Goal: Transaction & Acquisition: Purchase product/service

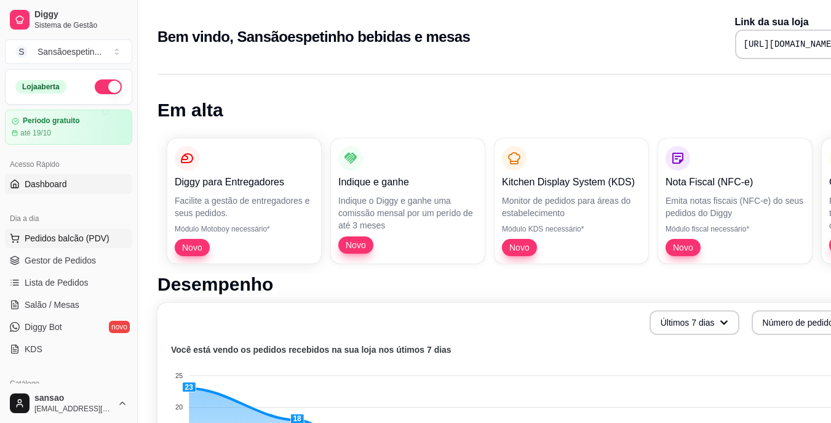
click at [73, 233] on span "Pedidos balcão (PDV)" at bounding box center [67, 238] width 85 height 12
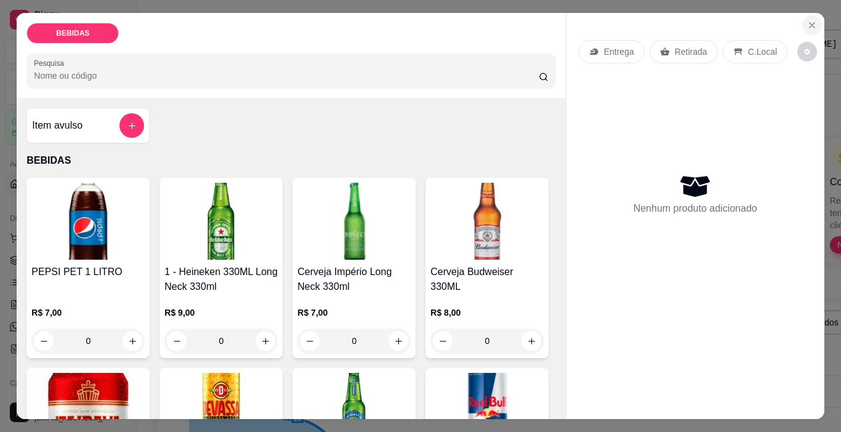
click at [807, 23] on icon "Close" at bounding box center [812, 25] width 10 height 10
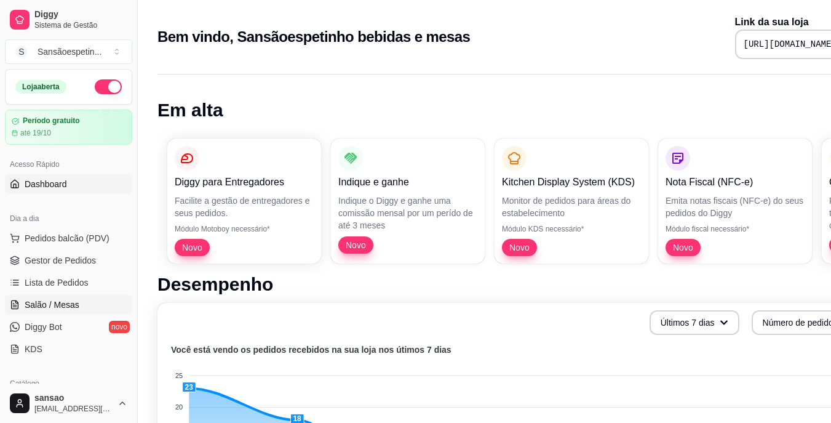
click at [42, 307] on span "Salão / Mesas" at bounding box center [52, 304] width 55 height 12
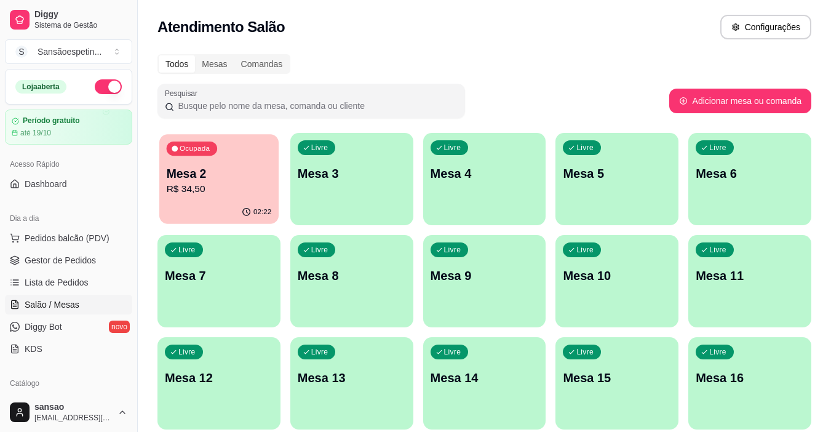
click at [205, 164] on div "Ocupada Mesa 2 R$ 34,50" at bounding box center [218, 167] width 119 height 66
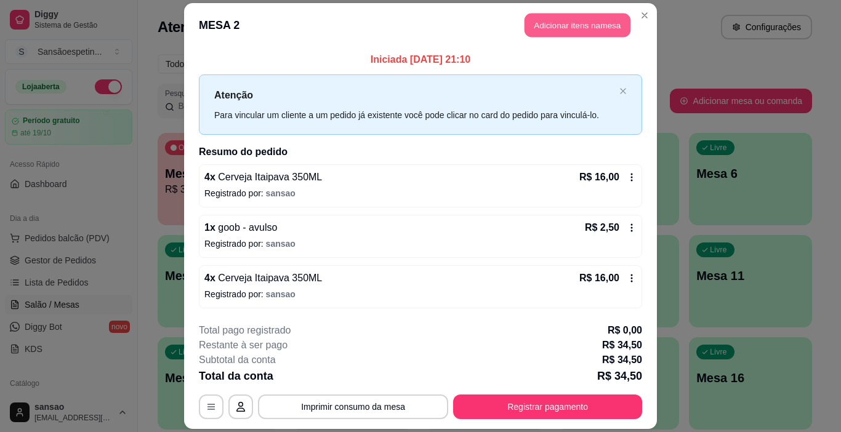
click at [547, 30] on button "Adicionar itens na mesa" at bounding box center [577, 26] width 106 height 24
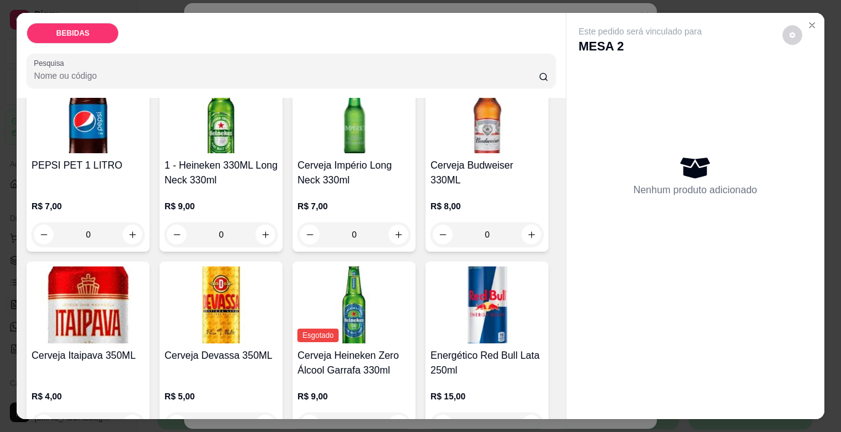
scroll to position [123, 0]
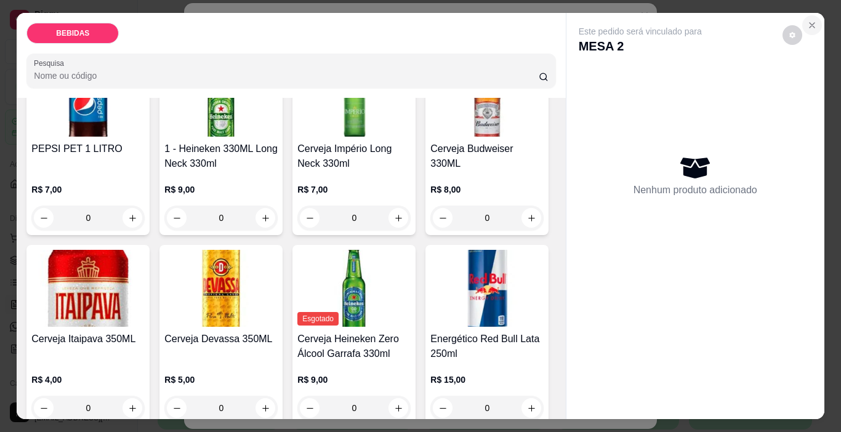
click at [812, 15] on button "Close" at bounding box center [812, 25] width 20 height 20
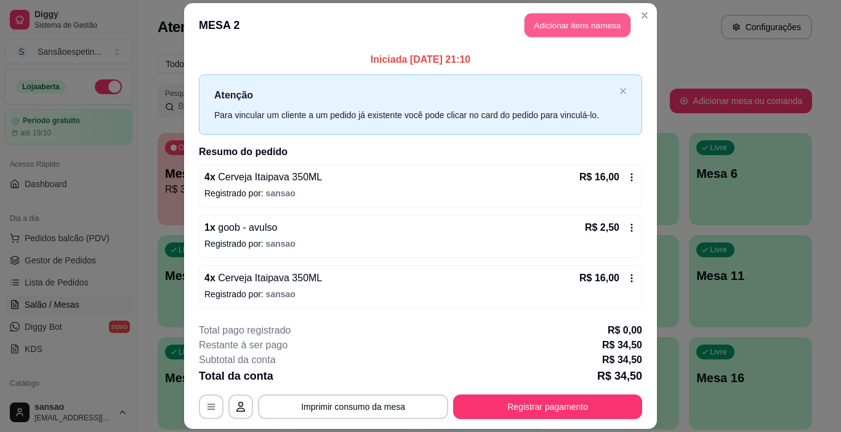
click at [561, 33] on button "Adicionar itens na mesa" at bounding box center [577, 26] width 106 height 24
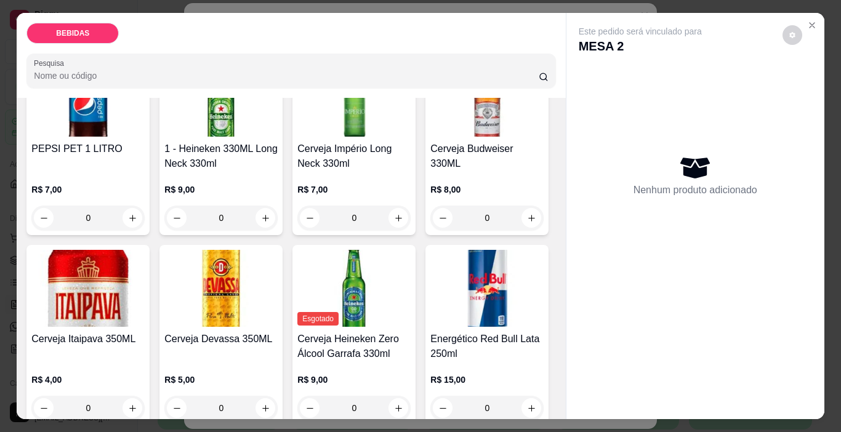
scroll to position [185, 0]
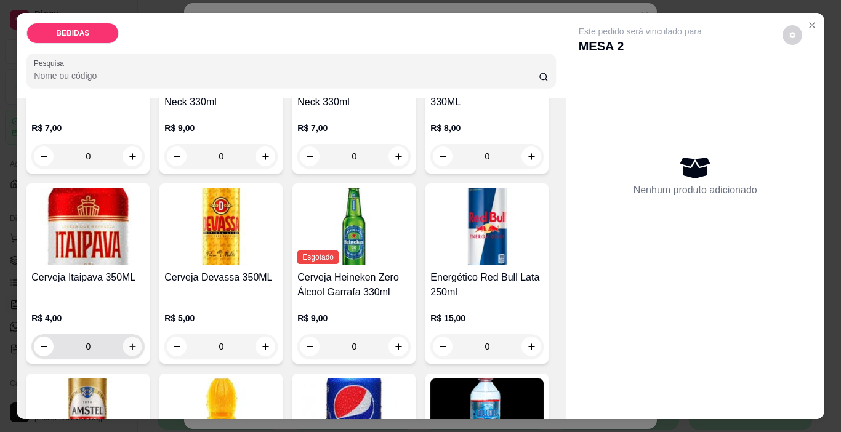
click at [137, 342] on icon "increase-product-quantity" at bounding box center [132, 346] width 9 height 9
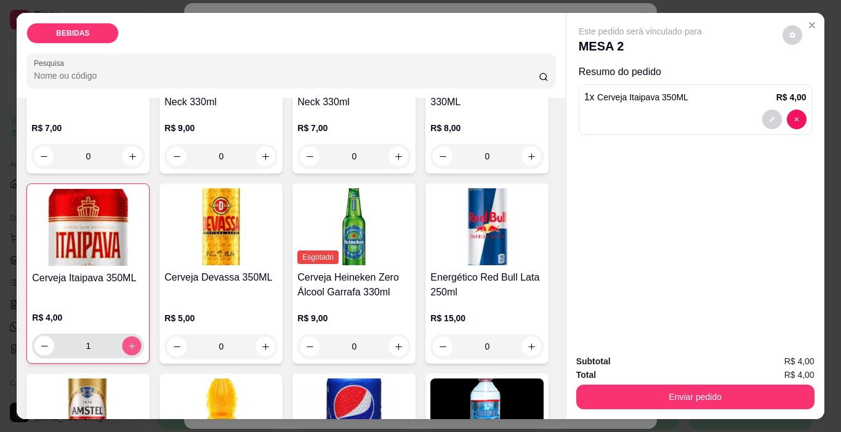
click at [142, 337] on button "increase-product-quantity" at bounding box center [131, 346] width 19 height 19
click at [142, 336] on button "increase-product-quantity" at bounding box center [132, 346] width 20 height 20
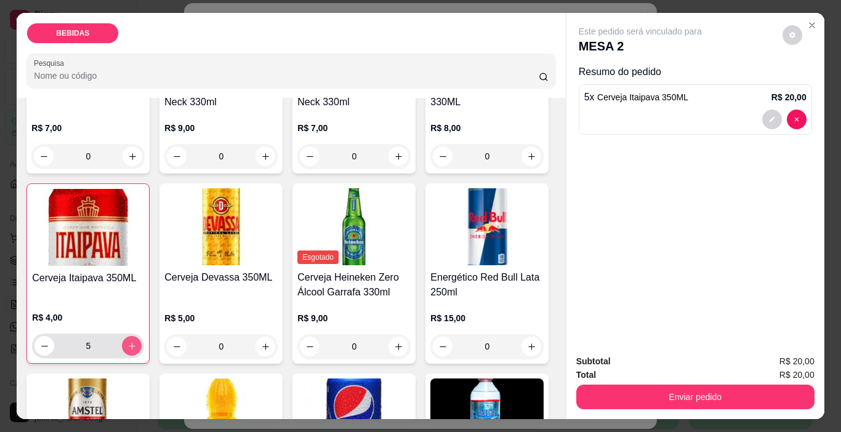
type input "6"
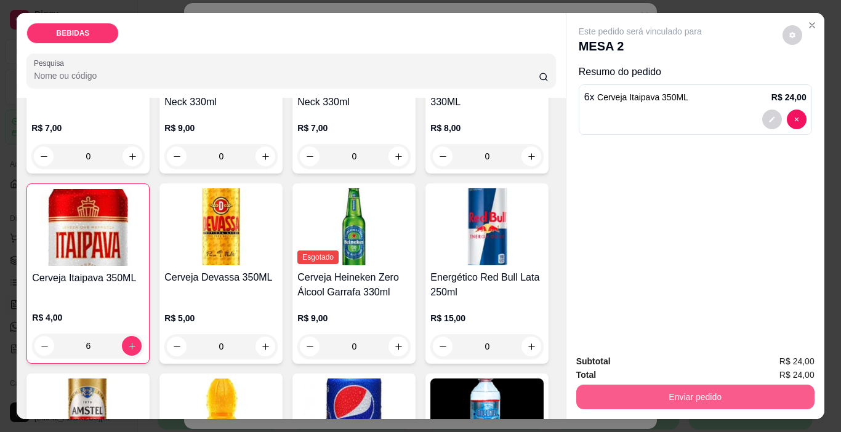
click at [794, 388] on button "Enviar pedido" at bounding box center [695, 397] width 238 height 25
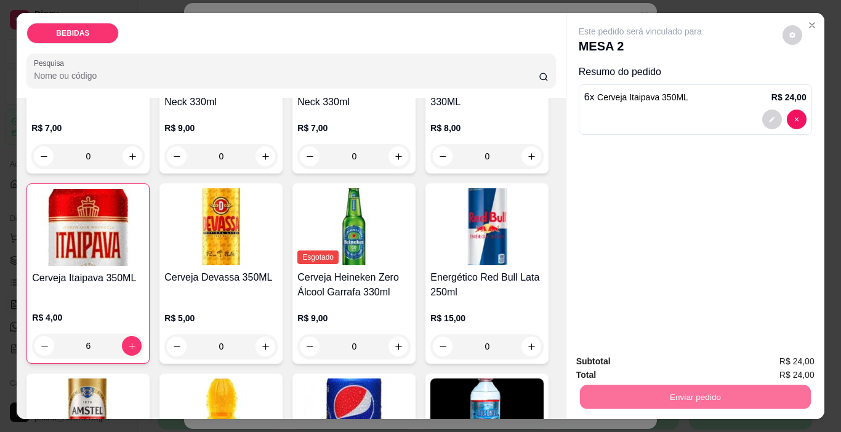
click at [796, 367] on button "Enviar pedido" at bounding box center [782, 362] width 70 height 23
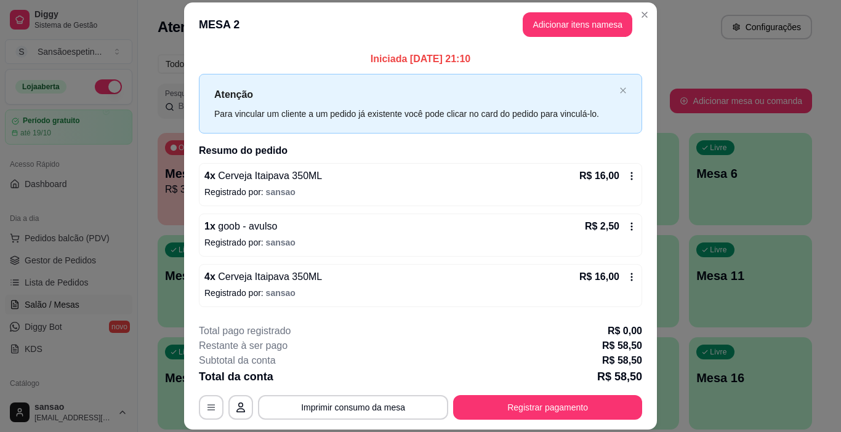
scroll to position [48, 0]
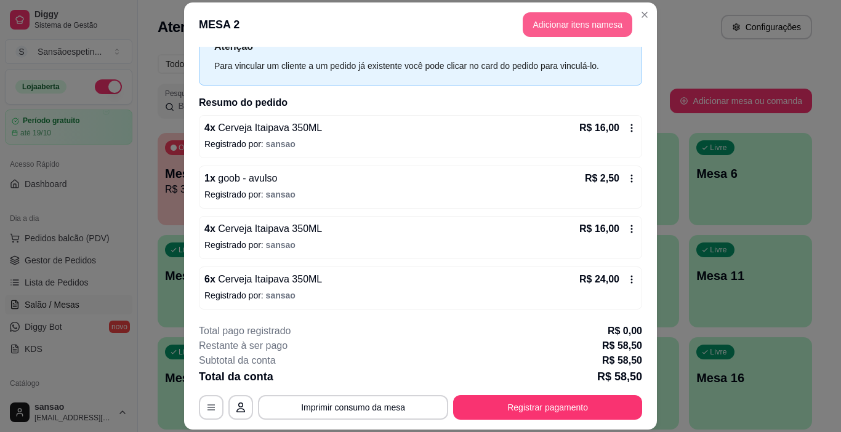
click at [569, 25] on button "Adicionar itens na mesa" at bounding box center [578, 24] width 110 height 25
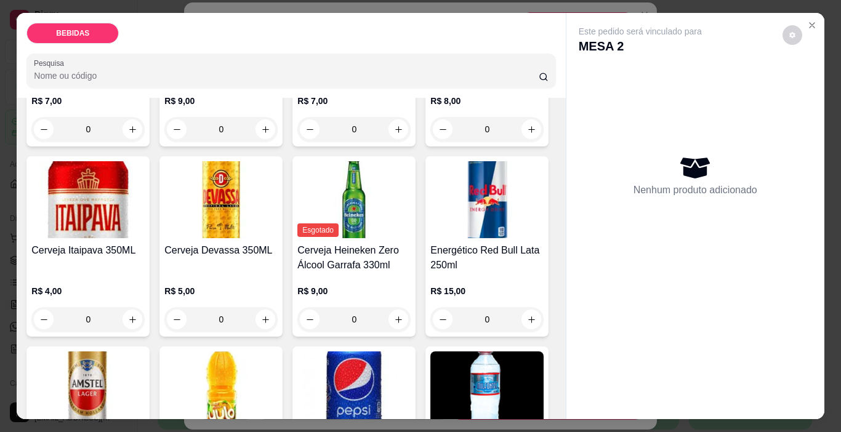
scroll to position [246, 0]
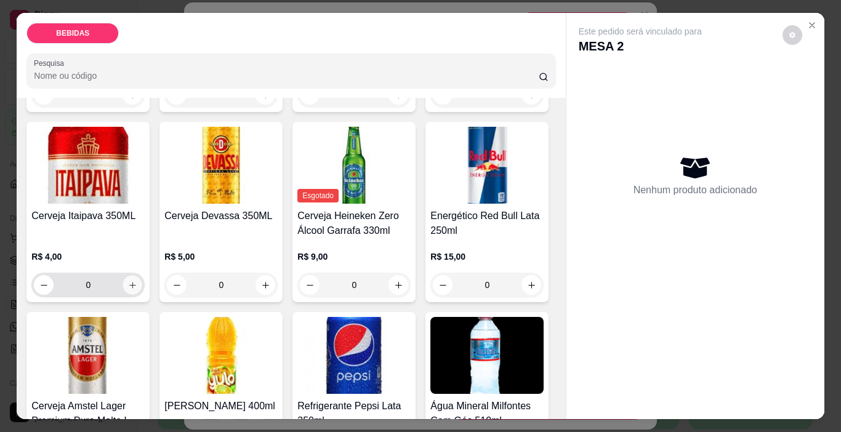
click at [137, 281] on icon "increase-product-quantity" at bounding box center [132, 285] width 9 height 9
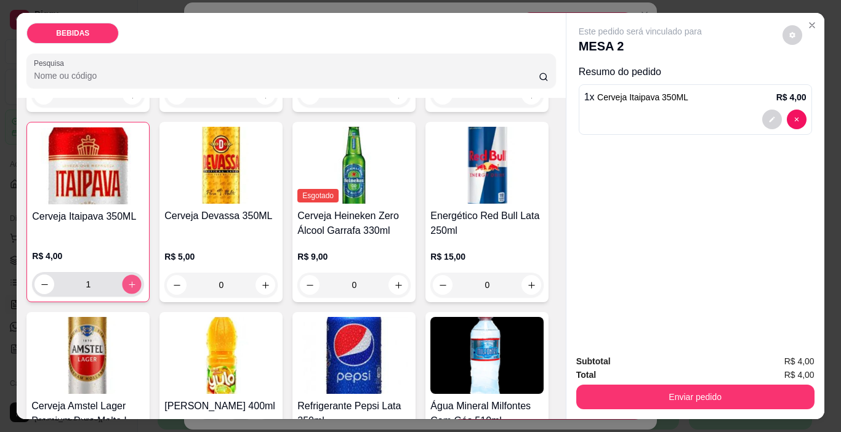
click at [137, 280] on icon "increase-product-quantity" at bounding box center [131, 284] width 9 height 9
type input "2"
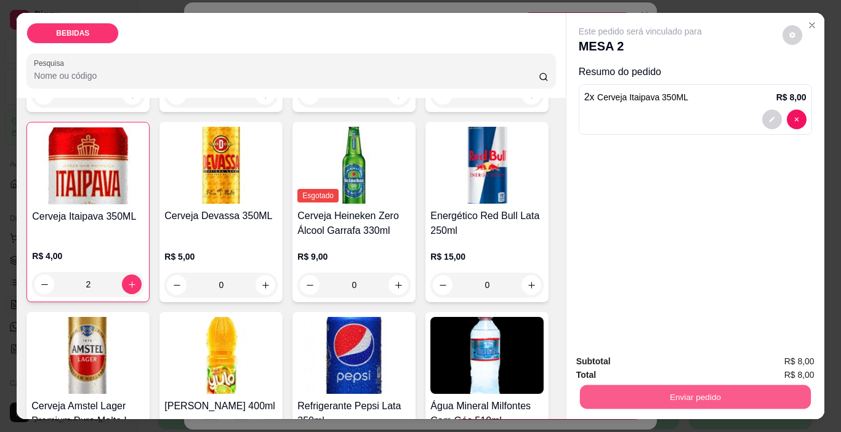
click at [636, 398] on button "Enviar pedido" at bounding box center [694, 397] width 231 height 24
click at [775, 367] on button "Enviar pedido" at bounding box center [782, 361] width 68 height 23
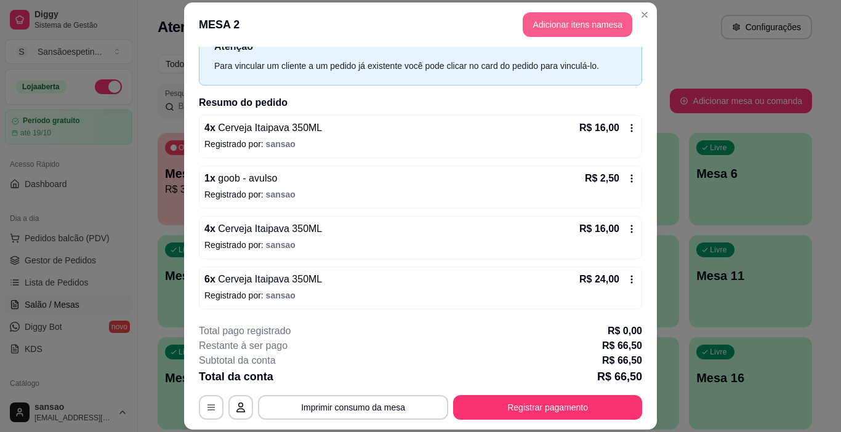
click at [577, 32] on button "Adicionar itens na mesa" at bounding box center [578, 24] width 110 height 25
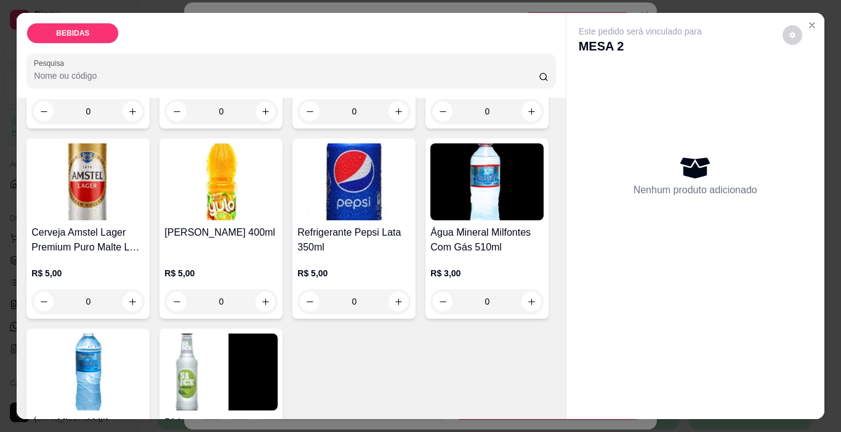
scroll to position [431, 0]
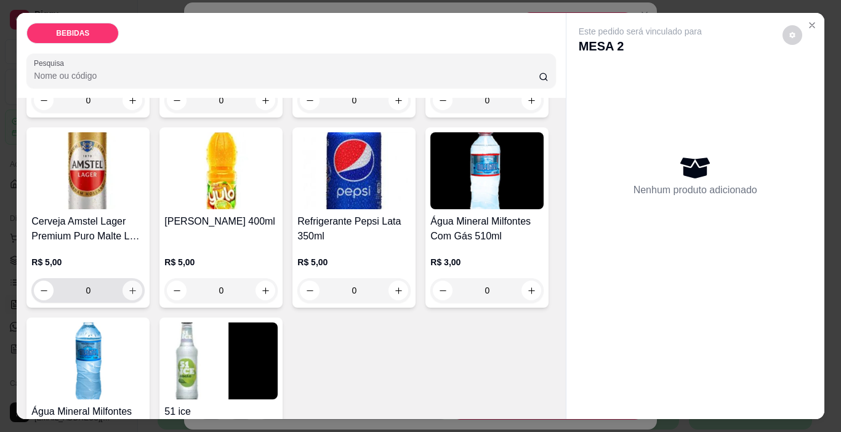
click at [137, 286] on icon "increase-product-quantity" at bounding box center [132, 290] width 9 height 9
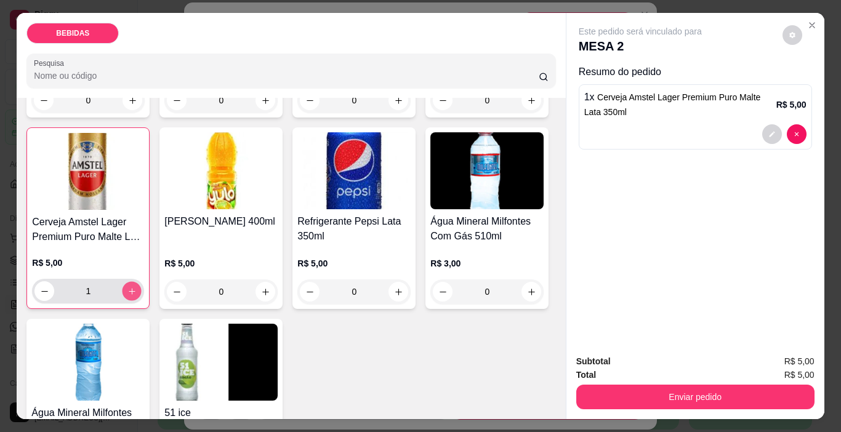
click at [137, 287] on icon "increase-product-quantity" at bounding box center [131, 291] width 9 height 9
type input "2"
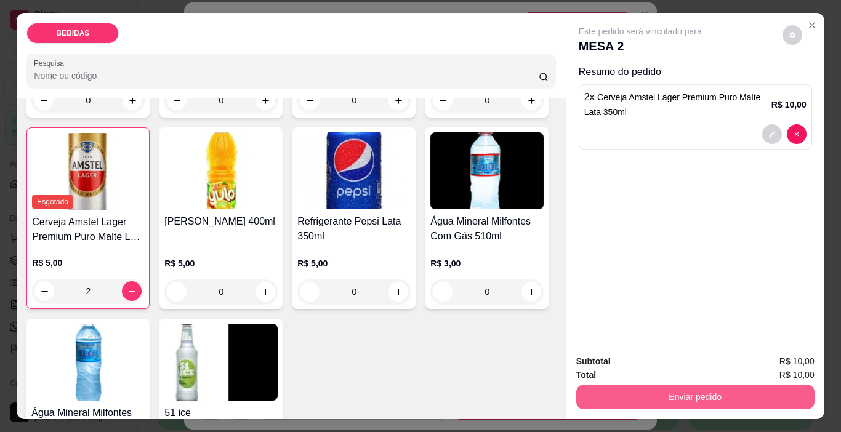
click at [636, 385] on button "Enviar pedido" at bounding box center [695, 397] width 238 height 25
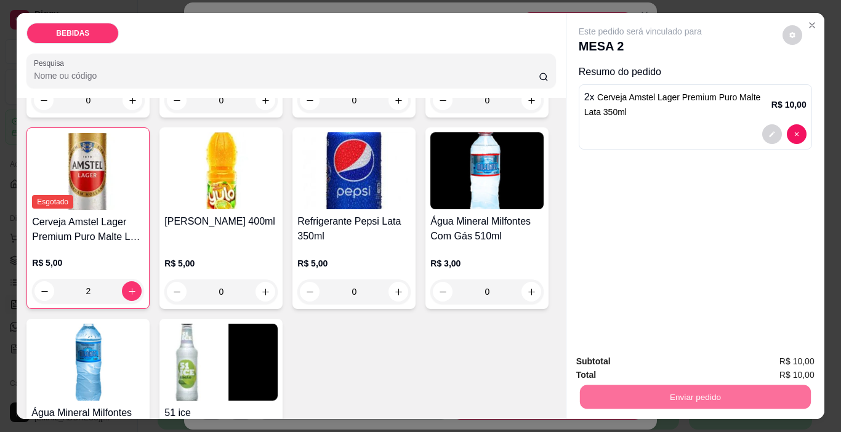
click at [798, 358] on button "Enviar pedido" at bounding box center [782, 361] width 70 height 23
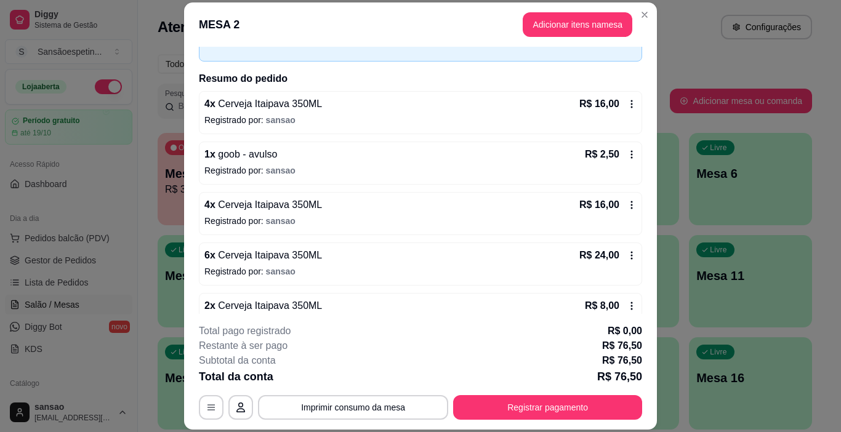
scroll to position [0, 0]
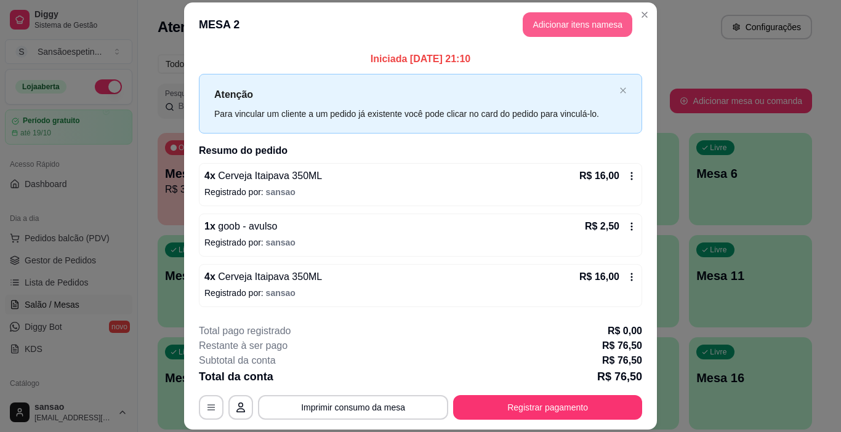
click at [554, 25] on button "Adicionar itens na mesa" at bounding box center [578, 24] width 110 height 25
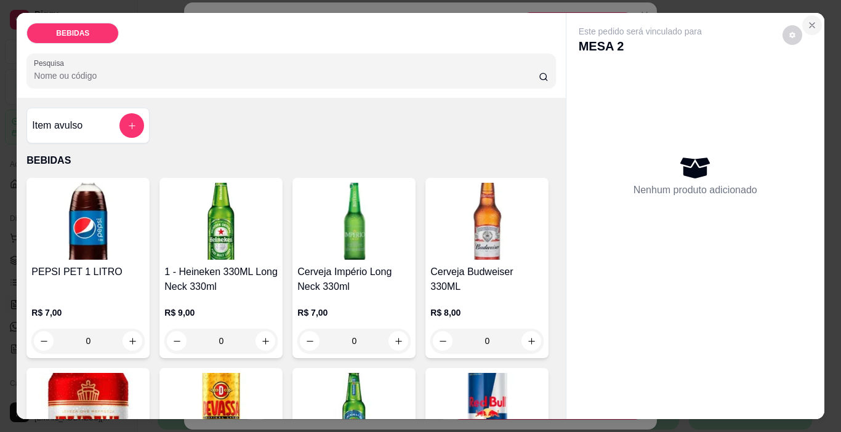
click at [807, 25] on icon "Close" at bounding box center [812, 25] width 10 height 10
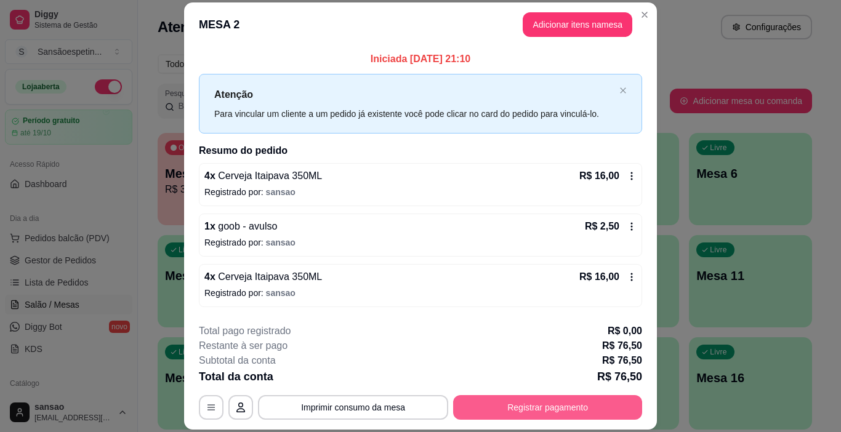
click at [515, 401] on button "Registrar pagamento" at bounding box center [547, 407] width 189 height 25
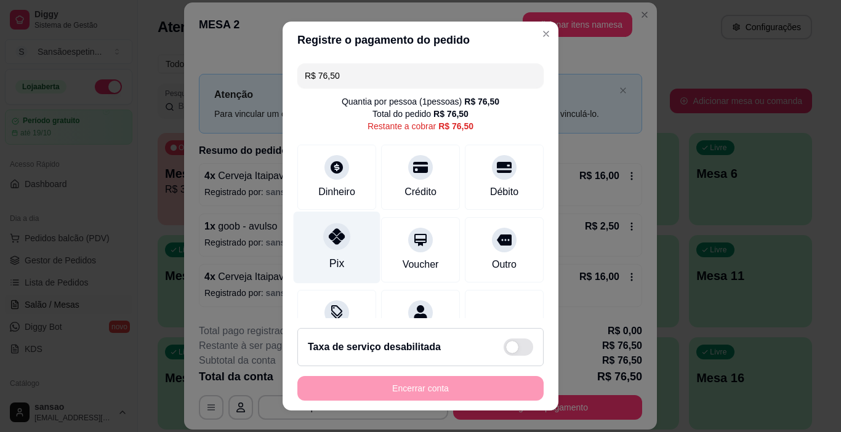
click at [329, 234] on icon at bounding box center [337, 236] width 16 height 16
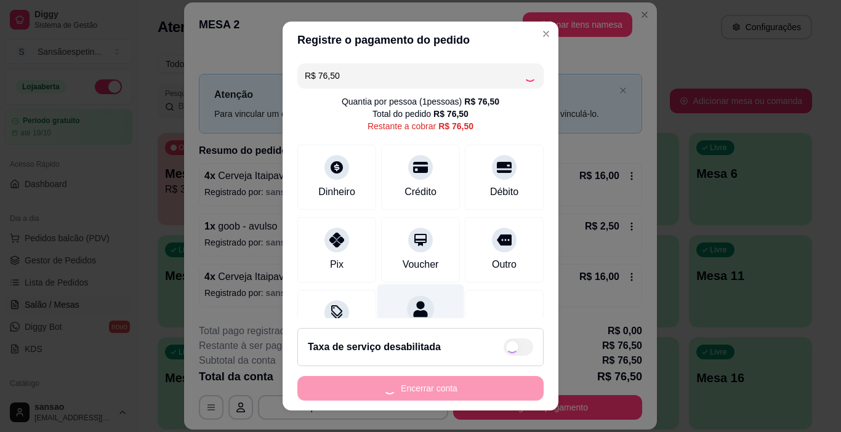
type input "R$ 0,00"
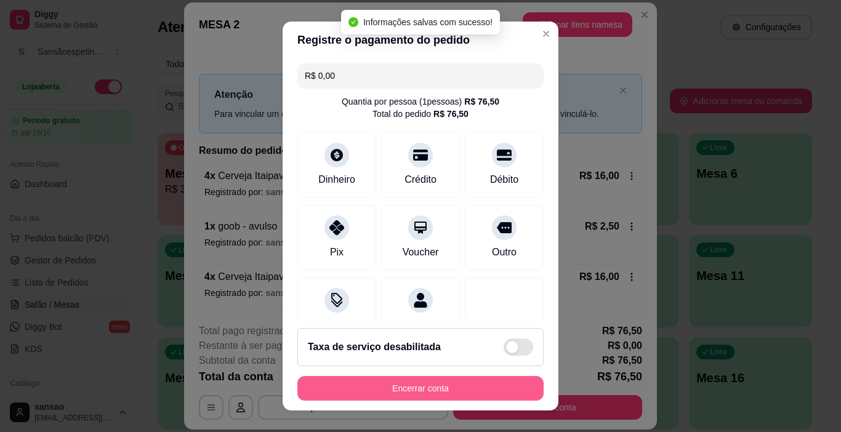
click at [404, 384] on button "Encerrar conta" at bounding box center [420, 388] width 246 height 25
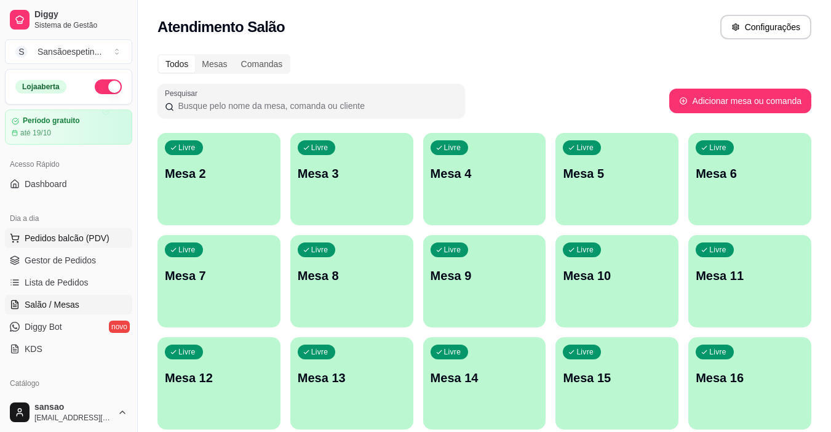
click at [31, 237] on span "Pedidos balcão (PDV)" at bounding box center [67, 238] width 85 height 12
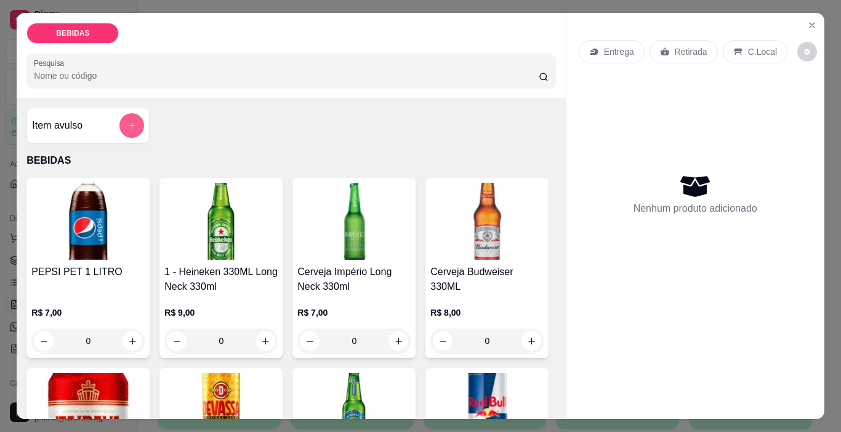
click at [129, 122] on icon "add-separate-item" at bounding box center [132, 125] width 7 height 7
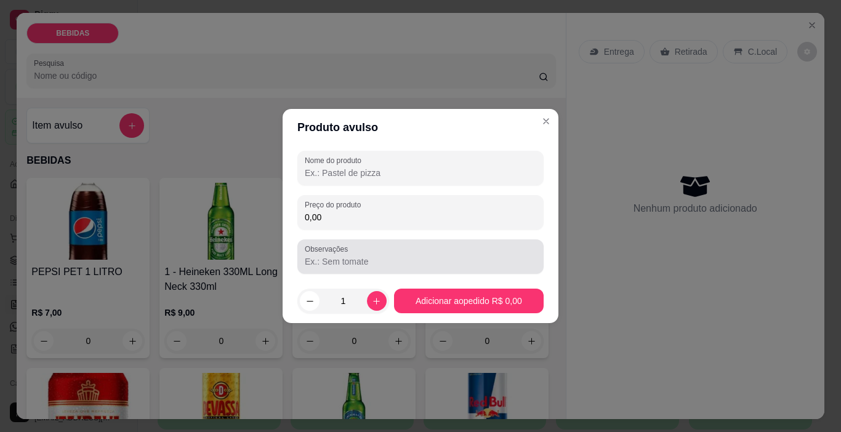
click at [403, 263] on input "Observações" at bounding box center [420, 261] width 231 height 12
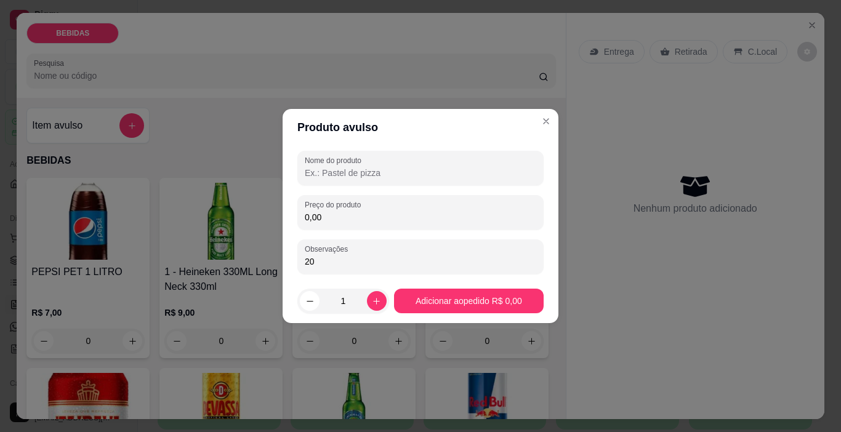
type input "2"
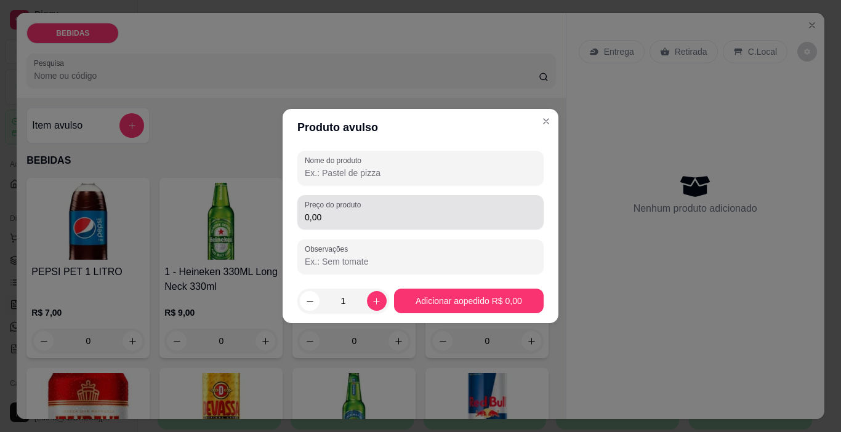
click at [385, 222] on input "0,00" at bounding box center [420, 217] width 231 height 12
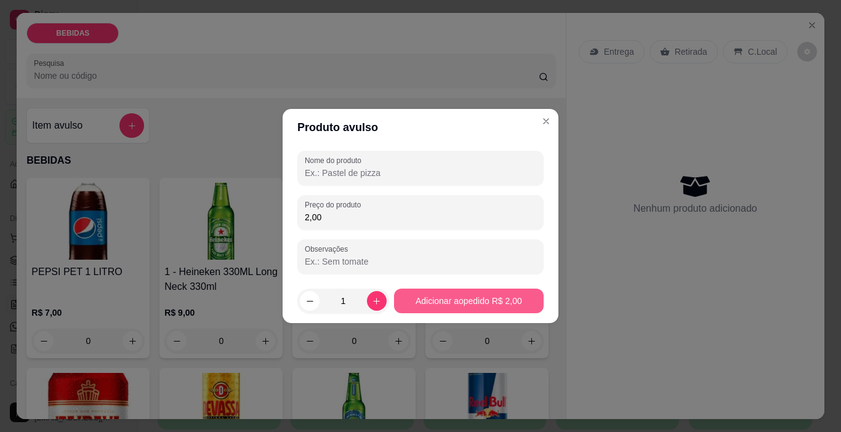
type input "2,00"
click at [434, 292] on button "Adicionar ao pedido R$ 2,00" at bounding box center [468, 301] width 145 height 24
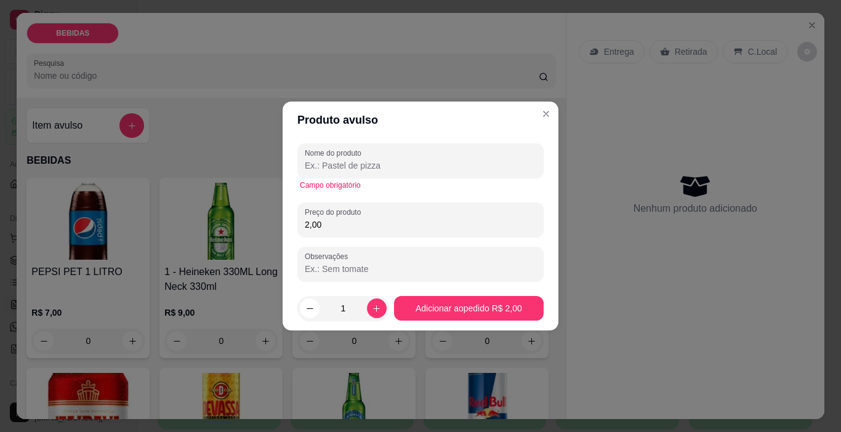
click at [421, 188] on div "Campo obrigatório" at bounding box center [420, 185] width 241 height 10
click at [303, 183] on div "Campo obrigatório" at bounding box center [420, 185] width 241 height 10
click at [401, 188] on div "Campo obrigatório" at bounding box center [420, 185] width 241 height 10
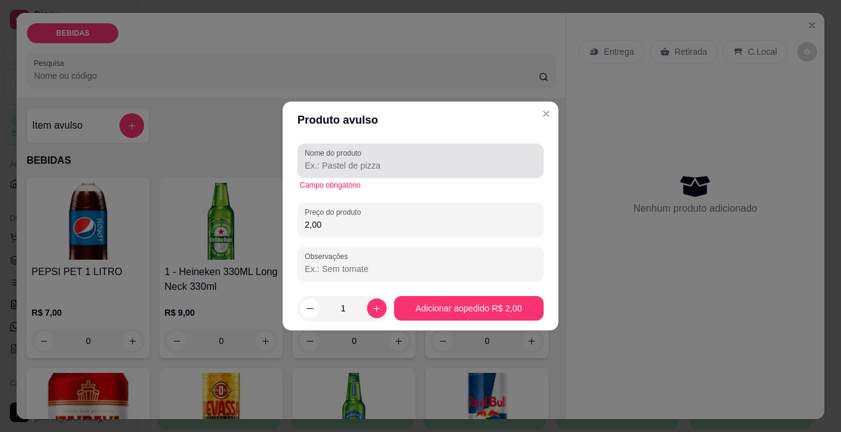
click at [334, 169] on input "Nome do produto" at bounding box center [420, 165] width 231 height 12
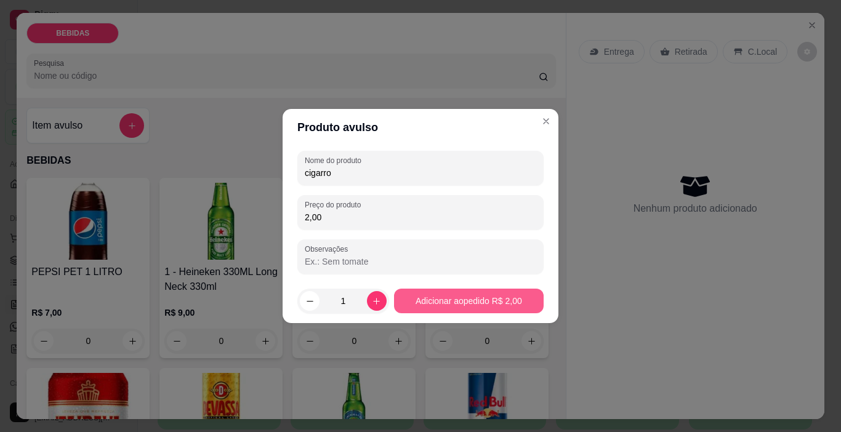
type input "cigarro"
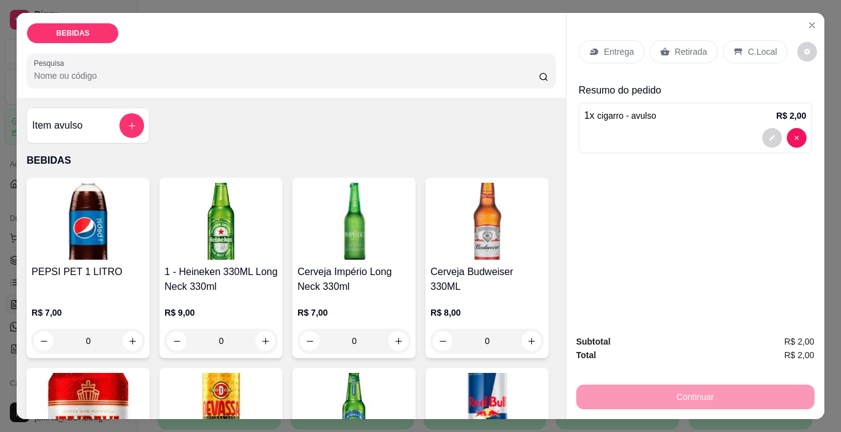
click at [662, 49] on icon at bounding box center [664, 51] width 9 height 8
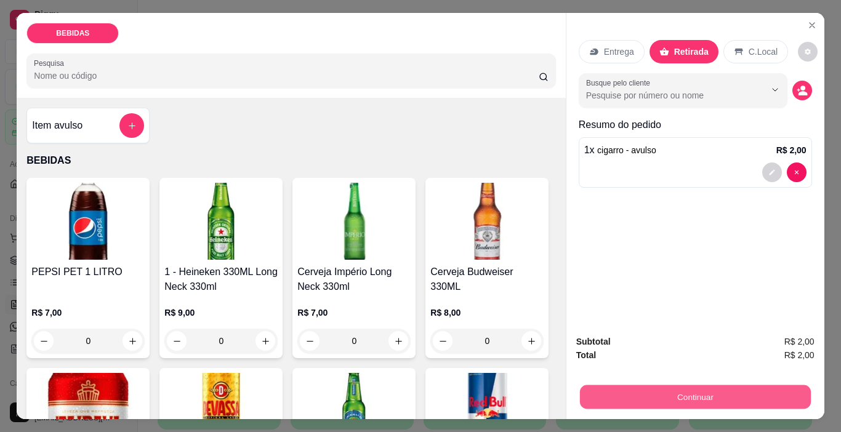
click at [667, 385] on button "Continuar" at bounding box center [694, 397] width 231 height 24
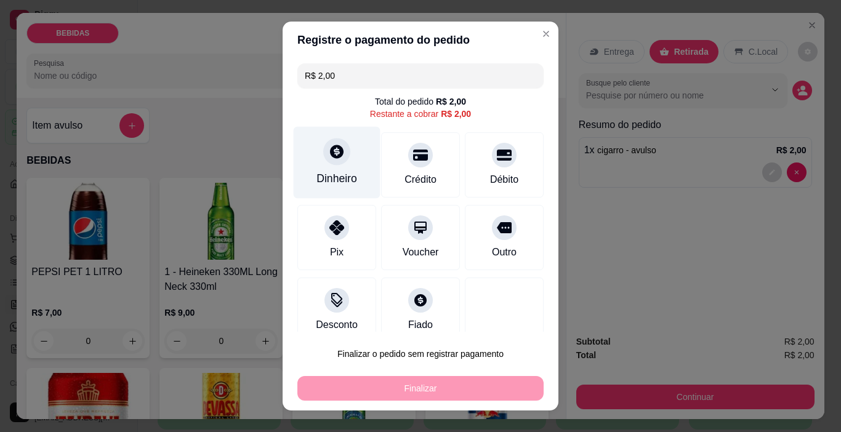
click at [318, 174] on div "Dinheiro" at bounding box center [336, 178] width 41 height 16
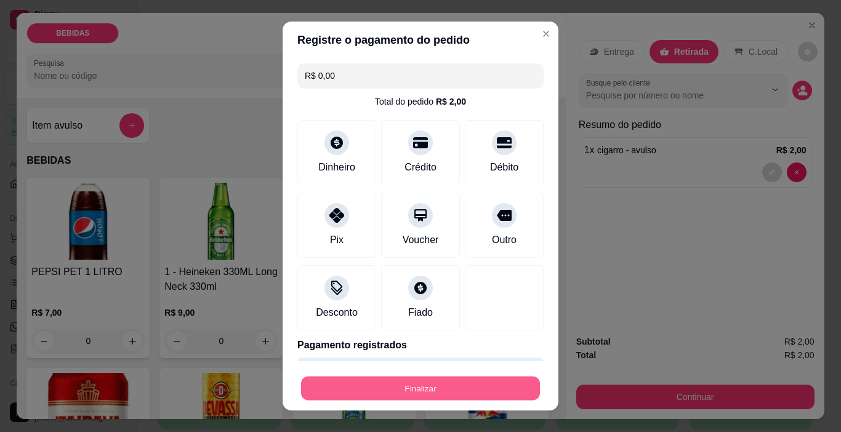
click at [356, 393] on button "Finalizar" at bounding box center [420, 389] width 239 height 24
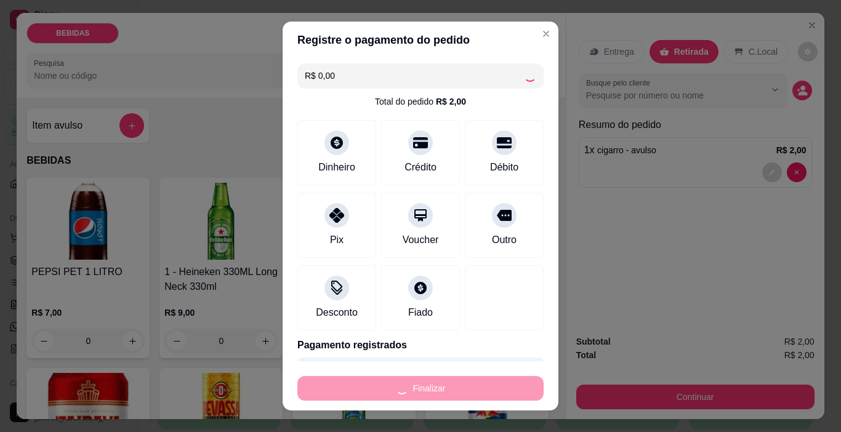
type input "-R$ 2,00"
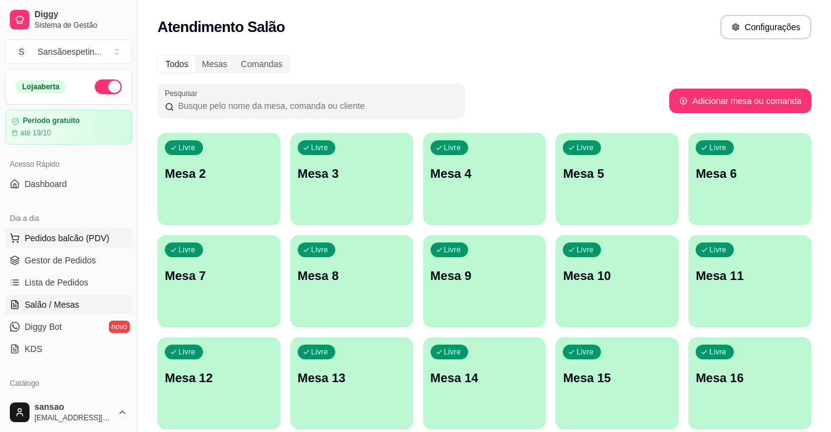
click at [20, 237] on button "Pedidos balcão (PDV)" at bounding box center [68, 238] width 127 height 20
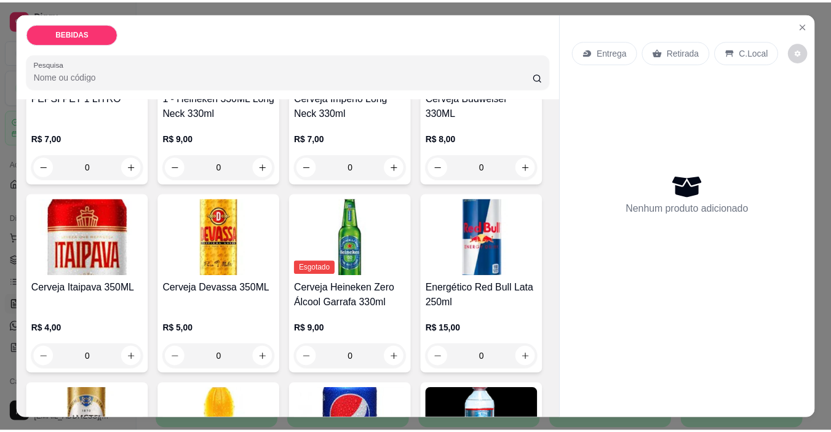
scroll to position [185, 0]
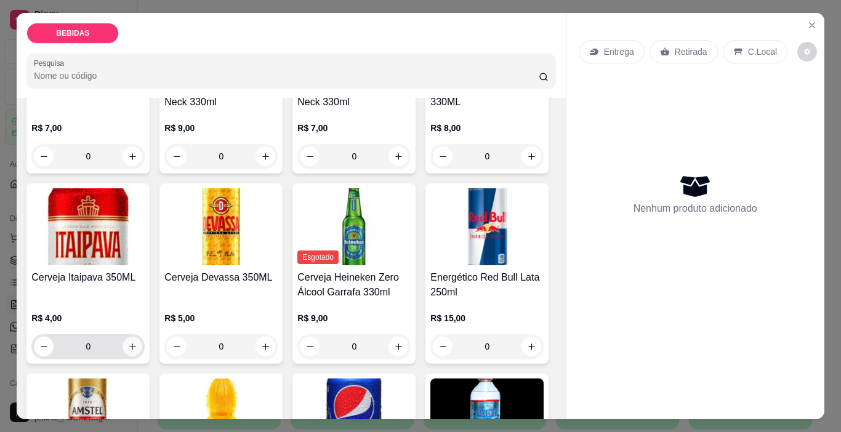
click at [137, 342] on icon "increase-product-quantity" at bounding box center [132, 346] width 9 height 9
type input "1"
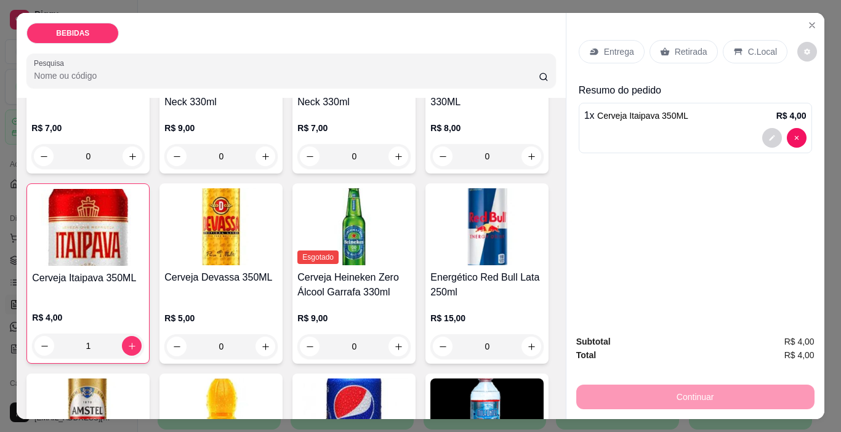
click at [671, 40] on div "Retirada" at bounding box center [683, 51] width 68 height 23
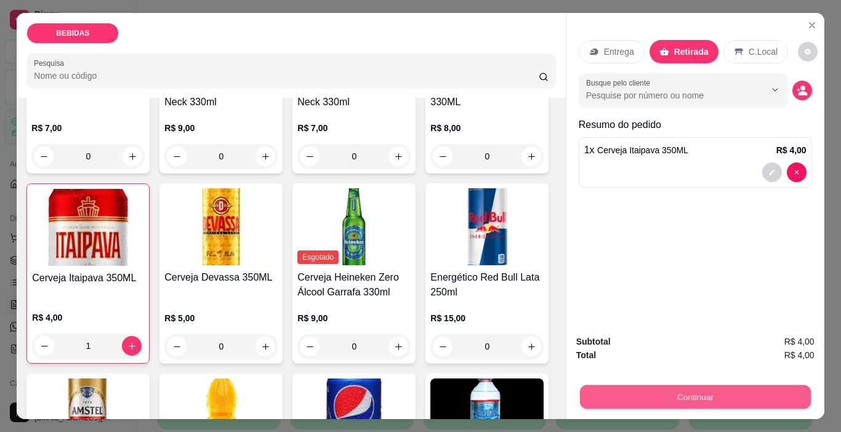
click at [676, 399] on button "Continuar" at bounding box center [694, 397] width 231 height 24
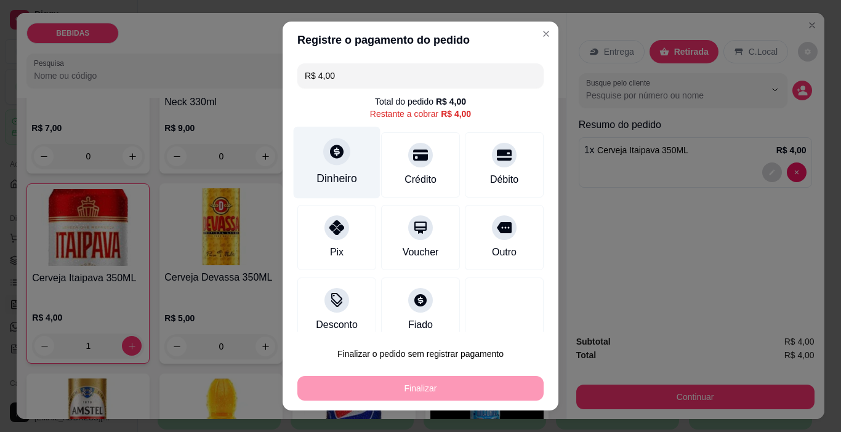
click at [338, 180] on div "Dinheiro" at bounding box center [336, 178] width 41 height 16
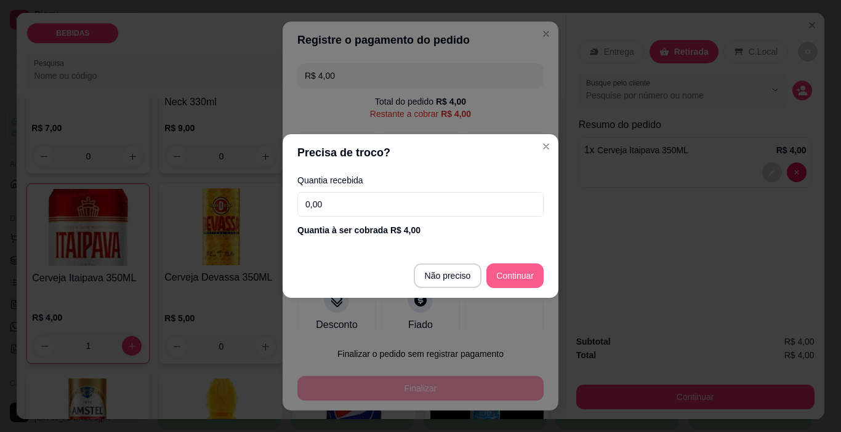
type input "R$ 0,00"
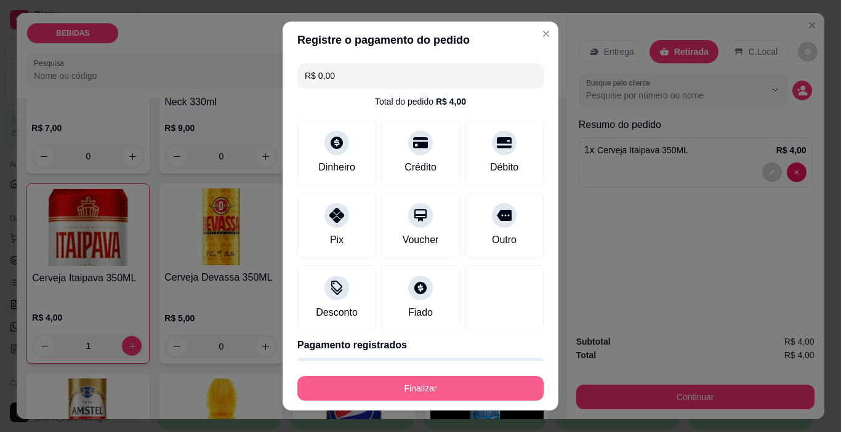
click at [425, 397] on button "Finalizar" at bounding box center [420, 388] width 246 height 25
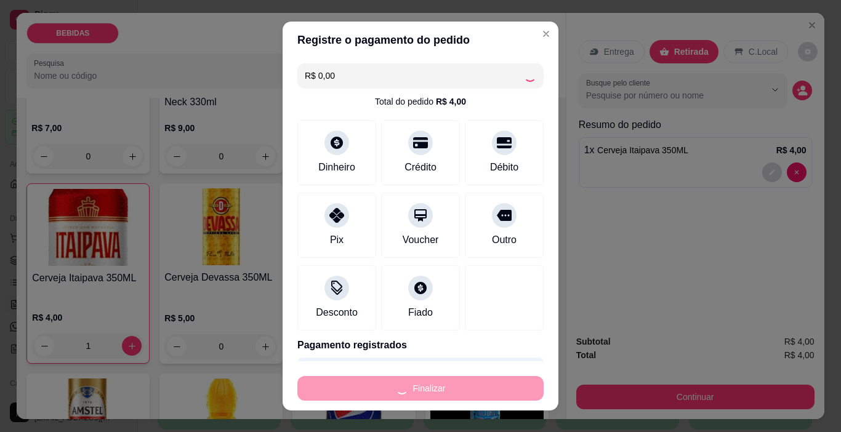
type input "0"
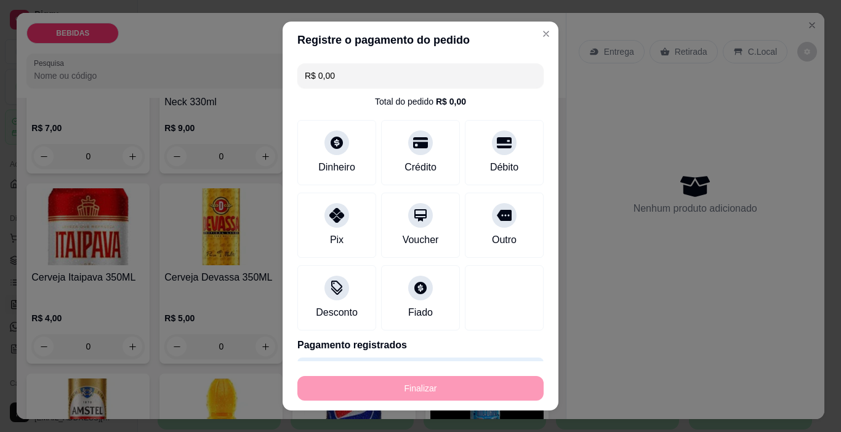
type input "-R$ 4,00"
